Goal: Transaction & Acquisition: Purchase product/service

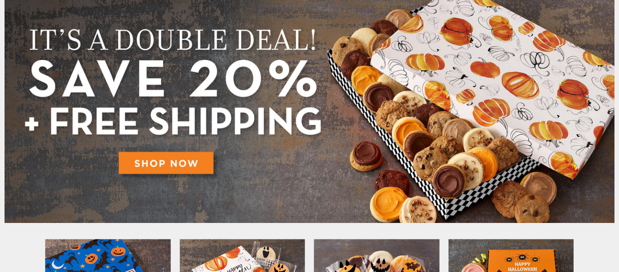
scroll to position [109, 0]
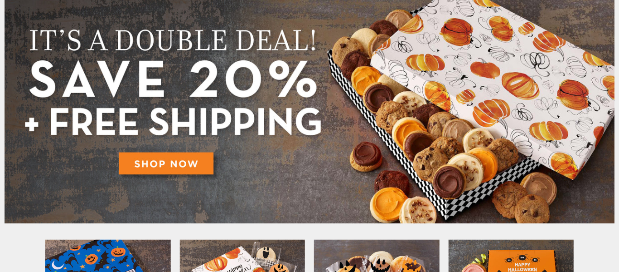
click at [183, 158] on img at bounding box center [310, 108] width 610 height 229
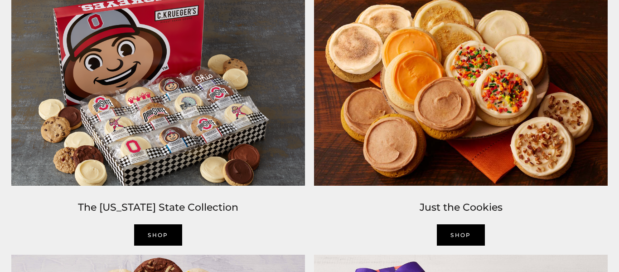
scroll to position [935, 0]
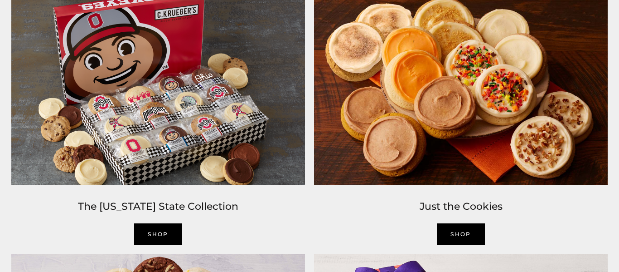
click at [162, 237] on link "Shop" at bounding box center [158, 233] width 48 height 21
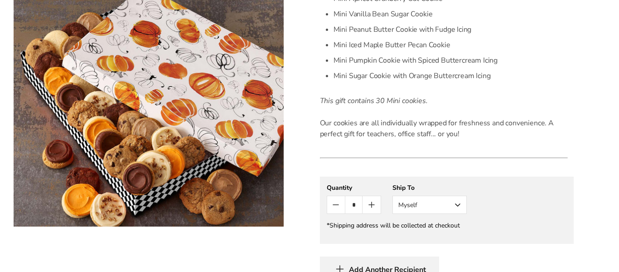
scroll to position [326, 0]
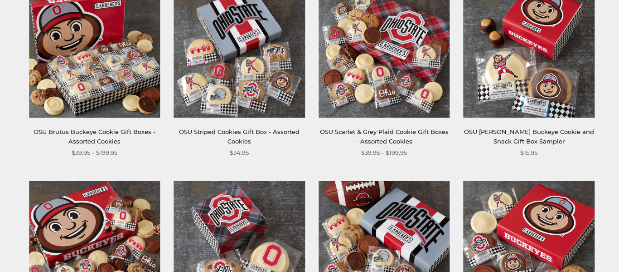
scroll to position [212, 0]
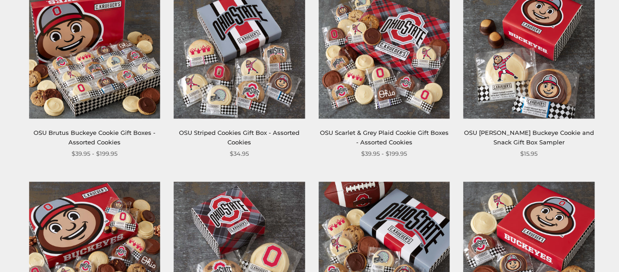
click at [112, 131] on link "OSU Brutus Buckeye Cookie Gift Boxes - Assorted Cookies" at bounding box center [95, 137] width 122 height 17
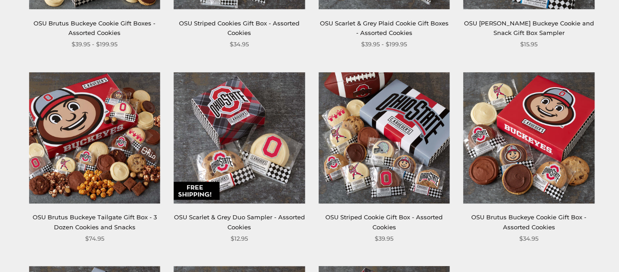
scroll to position [324, 0]
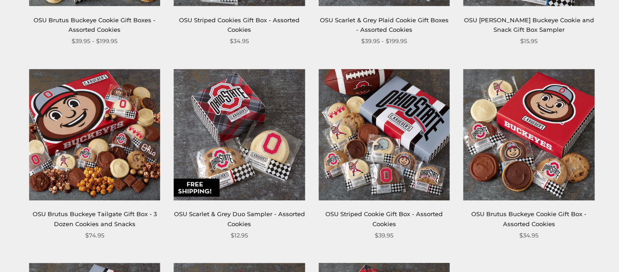
click at [508, 225] on link "OSU Brutus Buckeye Cookie Gift Box - Assorted Cookies" at bounding box center [528, 218] width 115 height 17
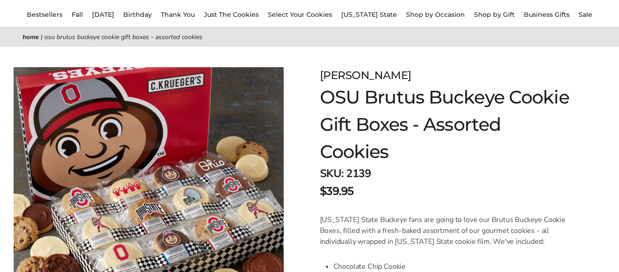
scroll to position [73, 0]
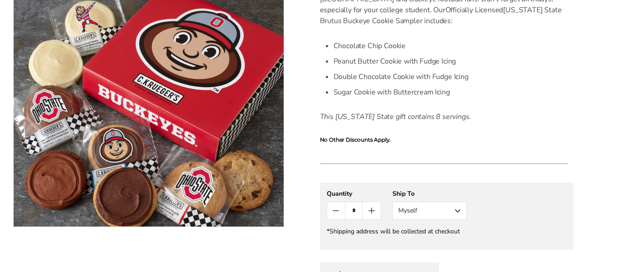
scroll to position [282, 0]
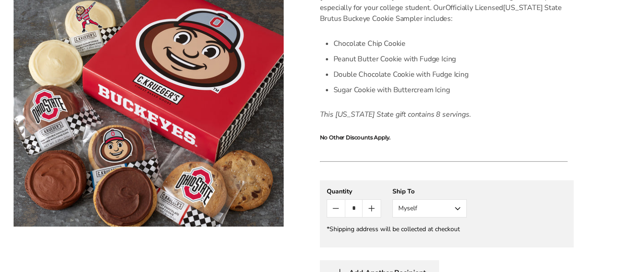
click at [459, 207] on button "Myself" at bounding box center [430, 208] width 74 height 18
click at [429, 242] on button "Other Recipient" at bounding box center [429, 241] width 73 height 16
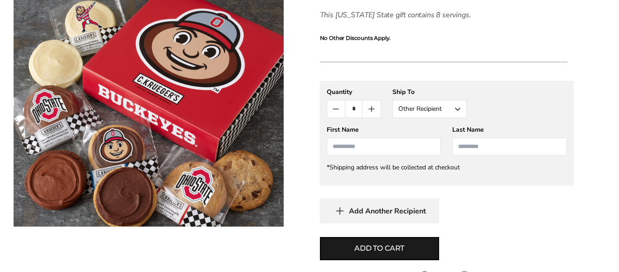
scroll to position [384, 0]
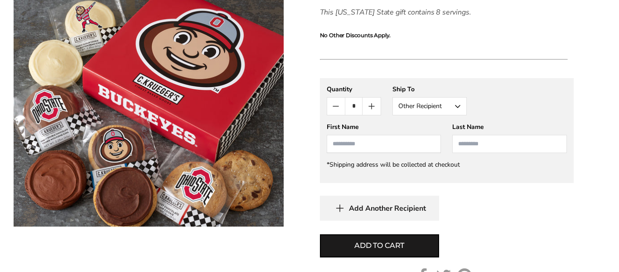
click at [363, 146] on input "First Name" at bounding box center [384, 144] width 115 height 18
type input "*"
type input "****"
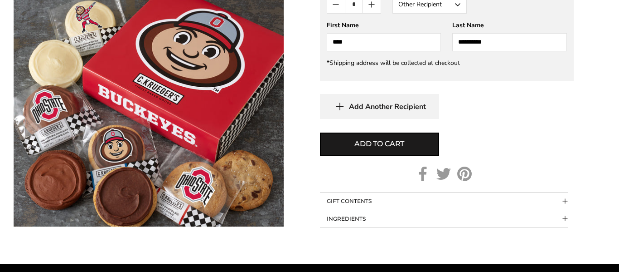
scroll to position [487, 0]
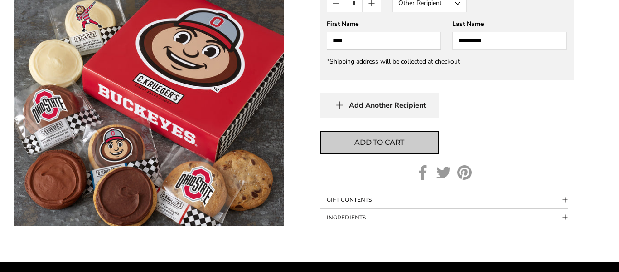
type input "**********"
click at [372, 135] on button "Add to cart" at bounding box center [379, 142] width 119 height 23
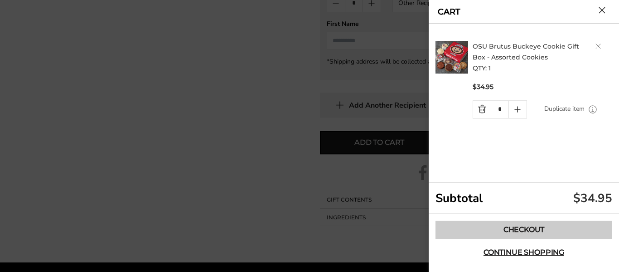
click at [546, 232] on link "Checkout" at bounding box center [524, 229] width 177 height 18
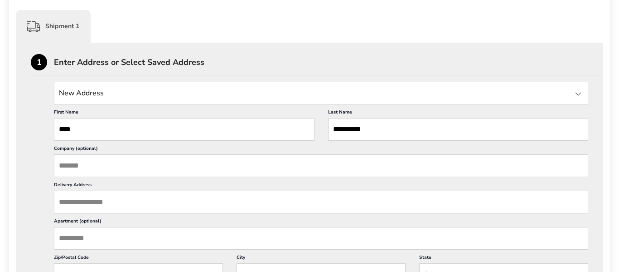
scroll to position [223, 0]
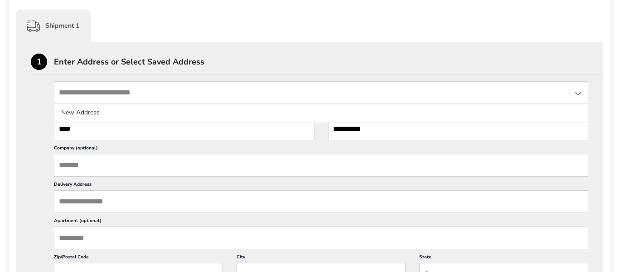
click at [224, 92] on input "State" at bounding box center [321, 92] width 535 height 23
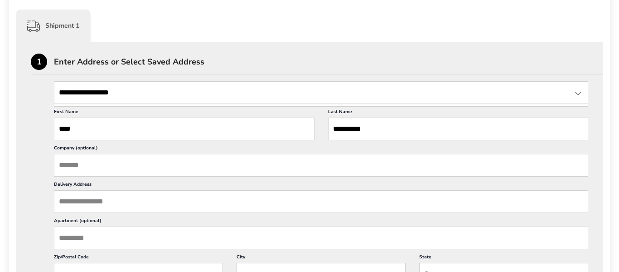
type input "**********"
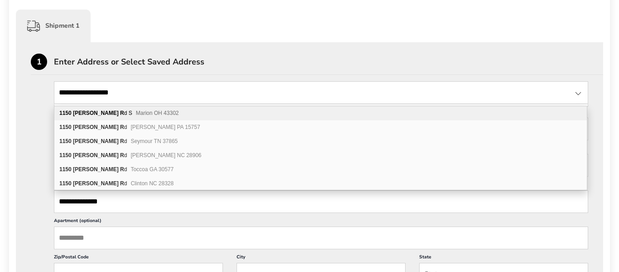
click at [136, 114] on span "Marion OH 43302" at bounding box center [157, 113] width 43 height 6
type input "**********"
type input "******"
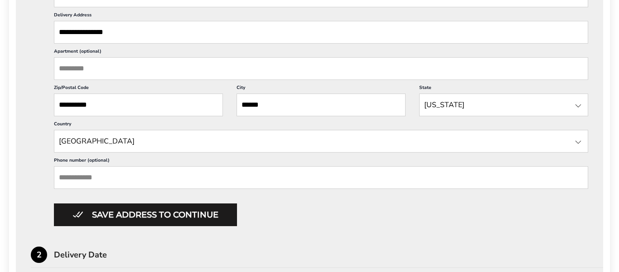
scroll to position [395, 0]
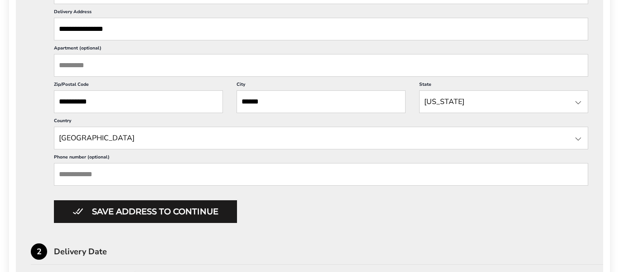
click at [68, 180] on input "Phone number (optional)" at bounding box center [321, 174] width 535 height 23
type input "*"
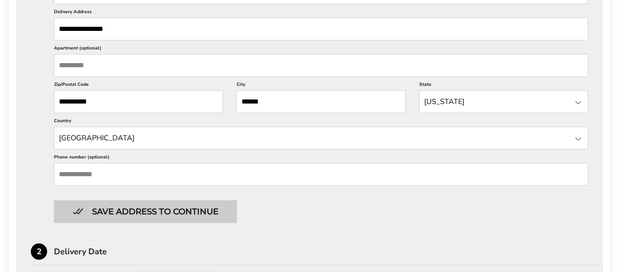
click at [120, 213] on button "Save address to continue" at bounding box center [145, 211] width 183 height 23
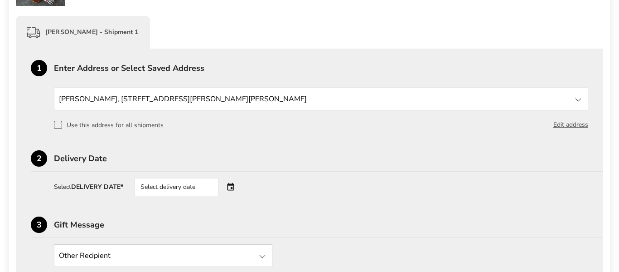
scroll to position [234, 0]
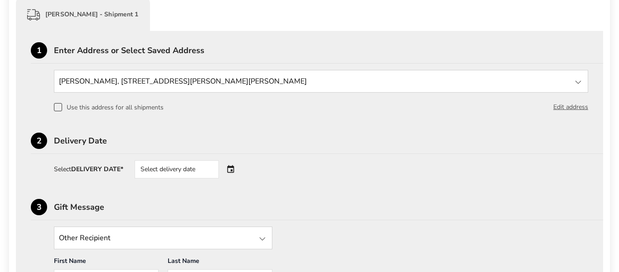
click at [201, 174] on div "Select delivery date" at bounding box center [177, 169] width 84 height 18
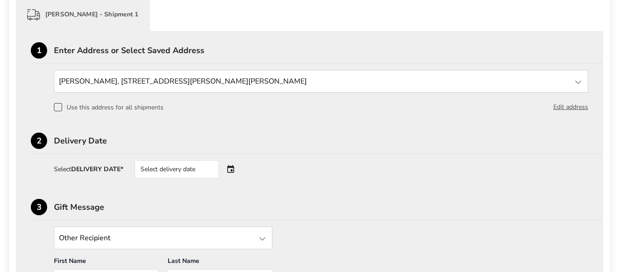
click at [233, 169] on div "Select delivery date" at bounding box center [190, 169] width 110 height 18
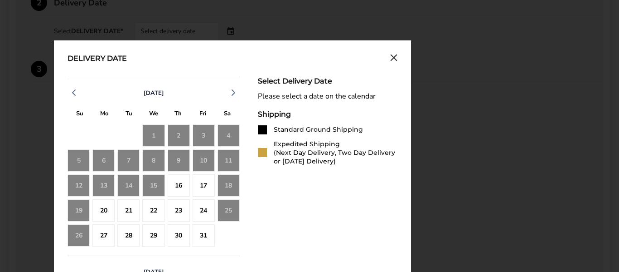
scroll to position [373, 0]
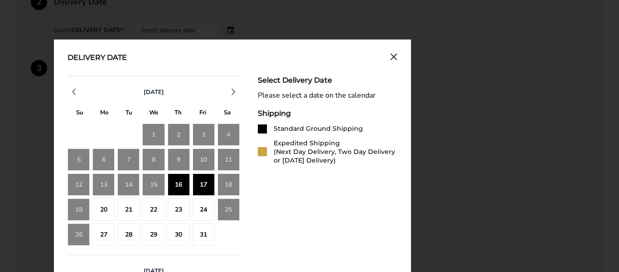
click at [204, 188] on div "17" at bounding box center [204, 184] width 22 height 22
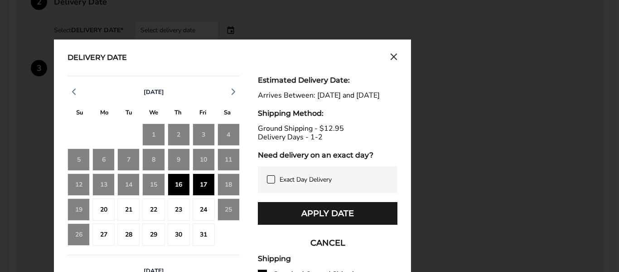
click at [272, 183] on icon at bounding box center [270, 178] width 7 height 7
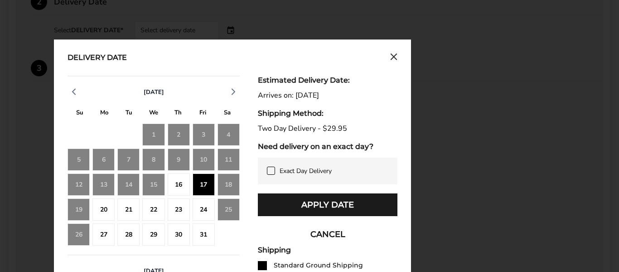
click at [232, 185] on div "18" at bounding box center [229, 184] width 22 height 22
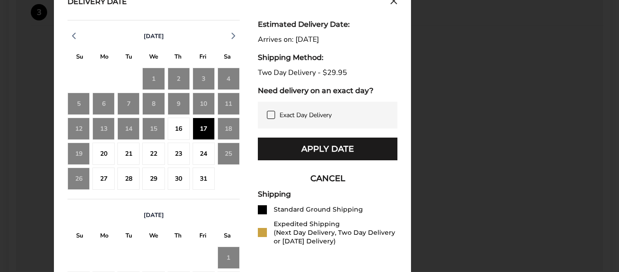
scroll to position [430, 0]
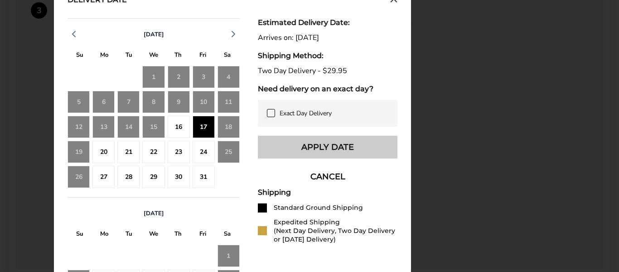
click at [326, 145] on button "Apply Date" at bounding box center [328, 147] width 140 height 23
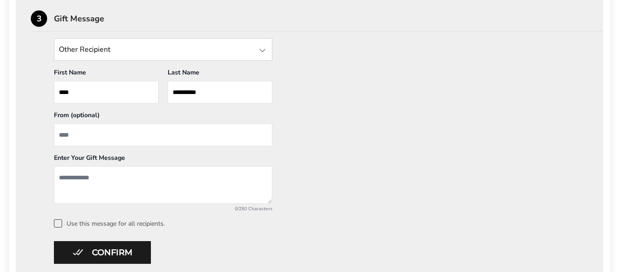
scroll to position [423, 0]
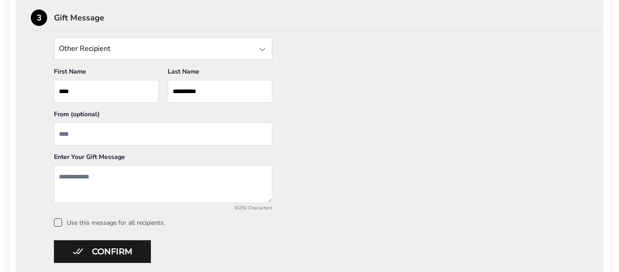
click at [89, 133] on input "From" at bounding box center [163, 133] width 219 height 23
type input "*"
click at [112, 132] on input "**********" at bounding box center [163, 133] width 219 height 23
type input "**********"
click at [83, 175] on textarea "Add a message" at bounding box center [163, 184] width 219 height 38
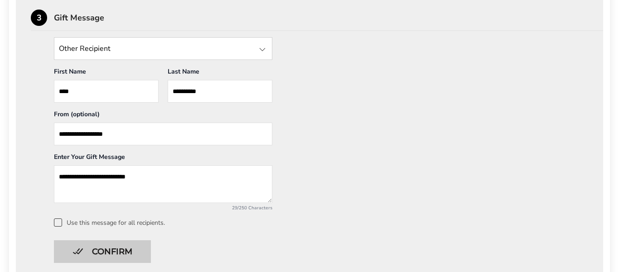
type textarea "**********"
click at [100, 253] on button "Confirm" at bounding box center [102, 251] width 97 height 23
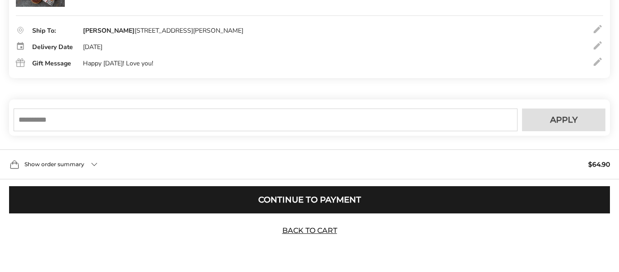
scroll to position [215, 0]
click at [156, 121] on input "text" at bounding box center [266, 119] width 504 height 23
type input "*"
type input "******"
click at [567, 123] on span "Apply" at bounding box center [564, 120] width 28 height 8
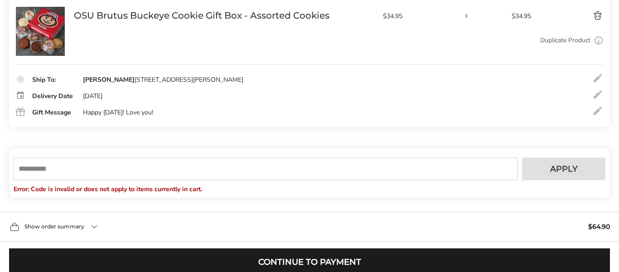
scroll to position [228, 0]
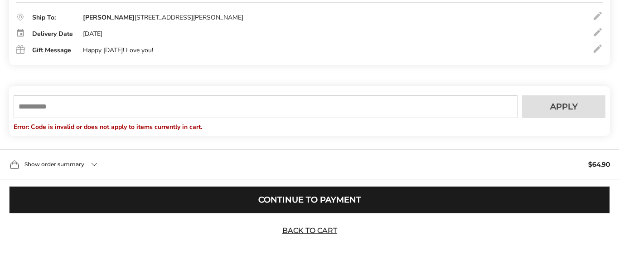
click at [273, 201] on button "Continue to Payment" at bounding box center [309, 199] width 601 height 27
